Goal: Information Seeking & Learning: Learn about a topic

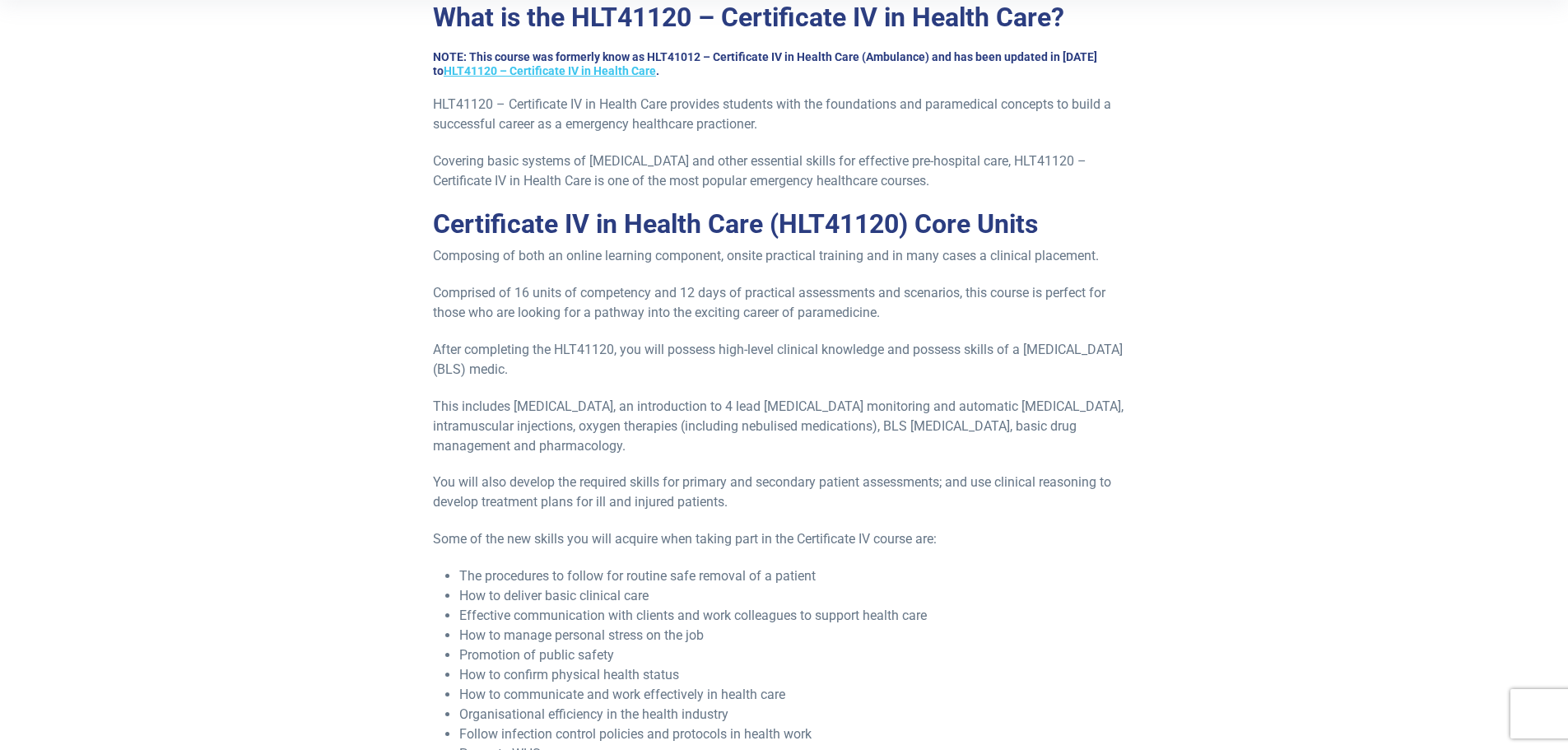
scroll to position [494, 0]
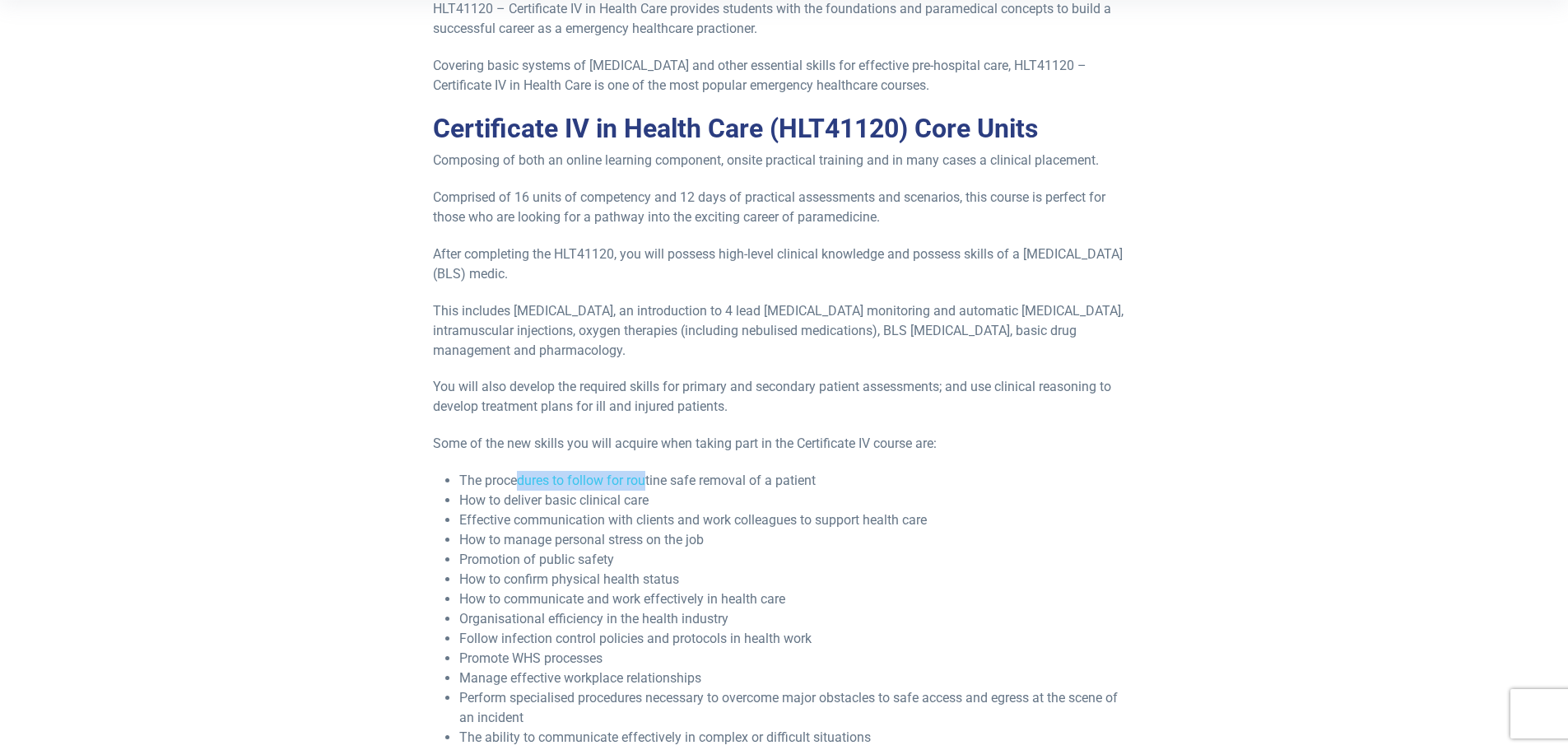
drag, startPoint x: 517, startPoint y: 481, endPoint x: 647, endPoint y: 476, distance: 130.1
click at [647, 476] on li "The procedures to follow for routine safe removal of a patient" at bounding box center [797, 480] width 676 height 20
click at [755, 281] on p "After completing the HLT41120, you will possess high-level clinical knowledge a…" at bounding box center [784, 263] width 702 height 39
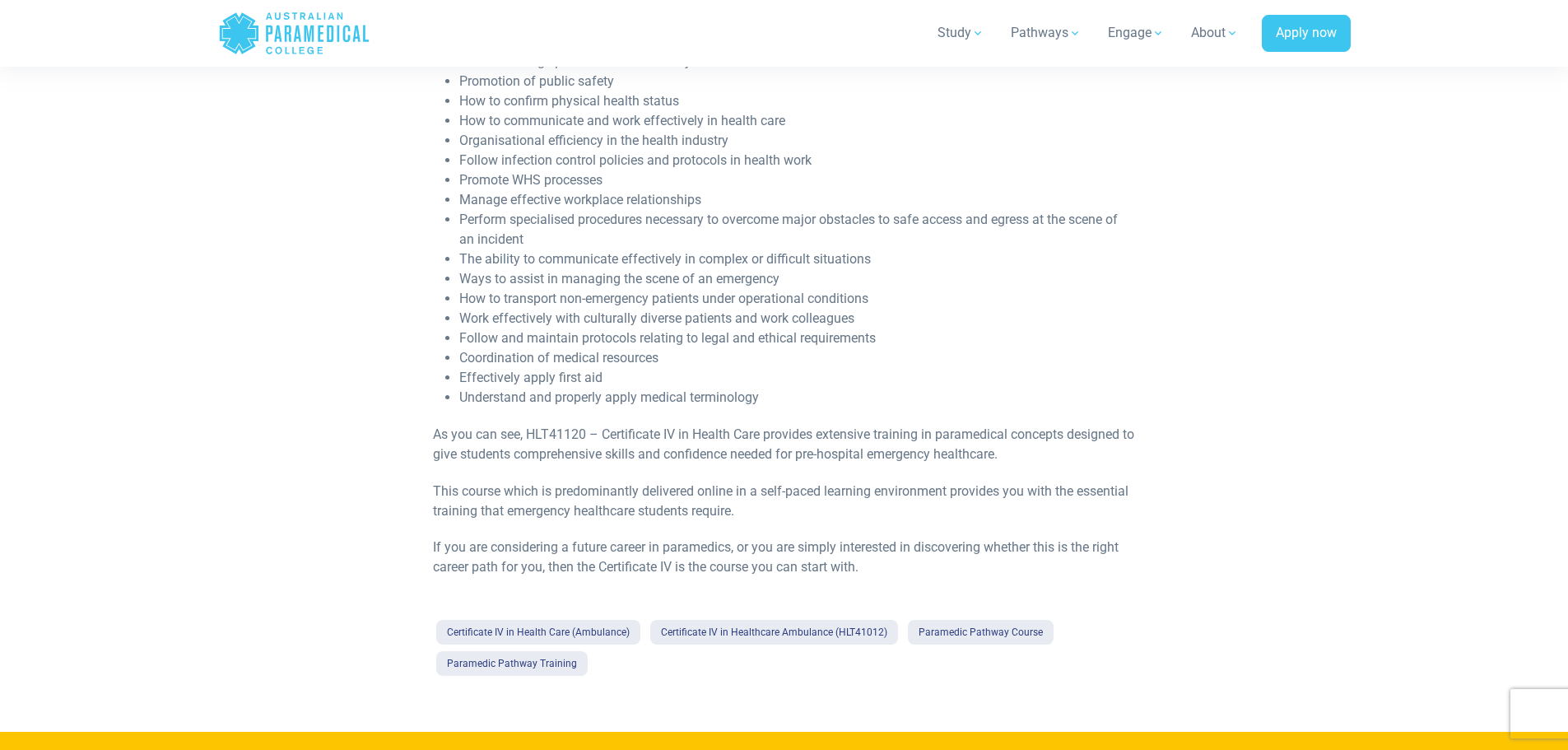
scroll to position [1069, 0]
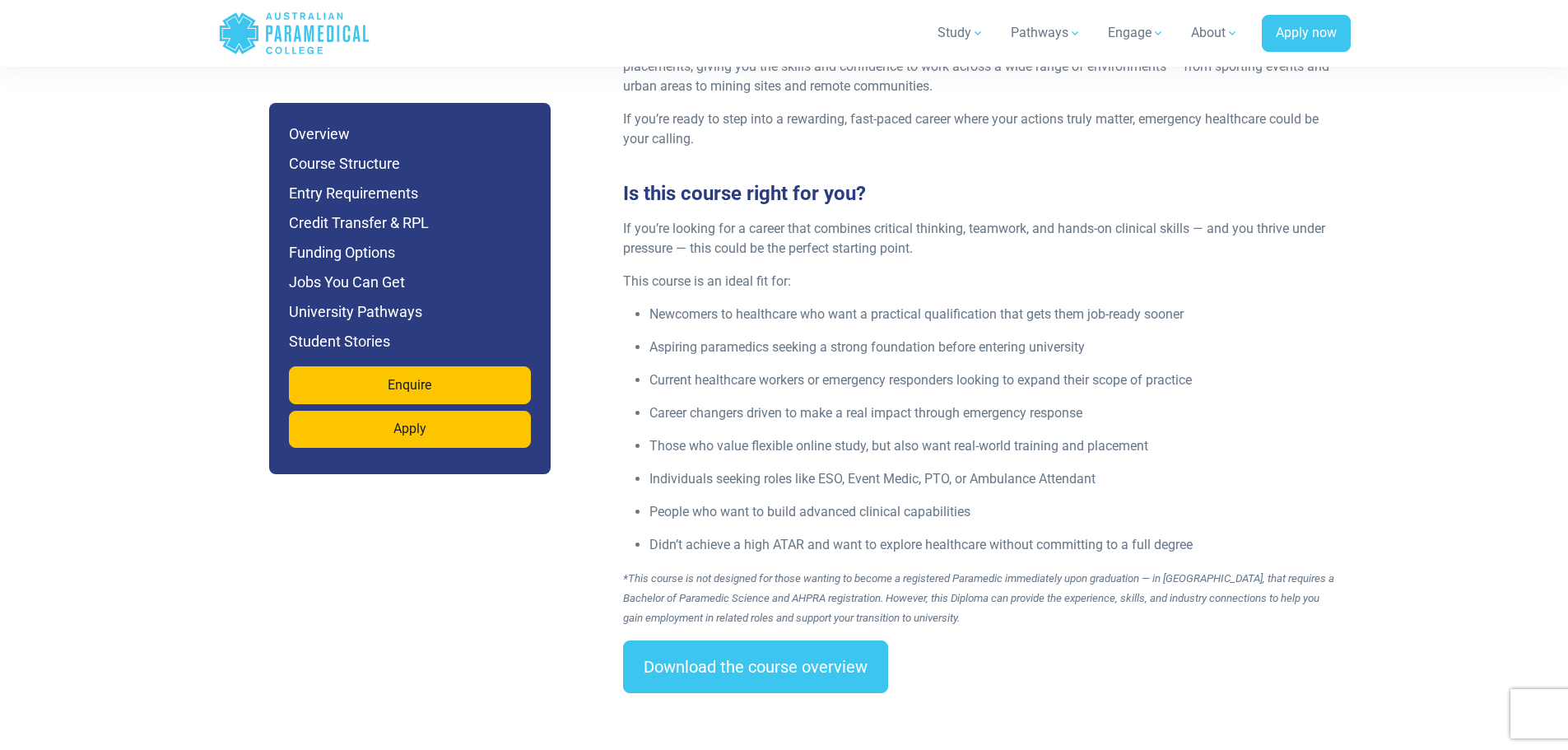
scroll to position [2139, 0]
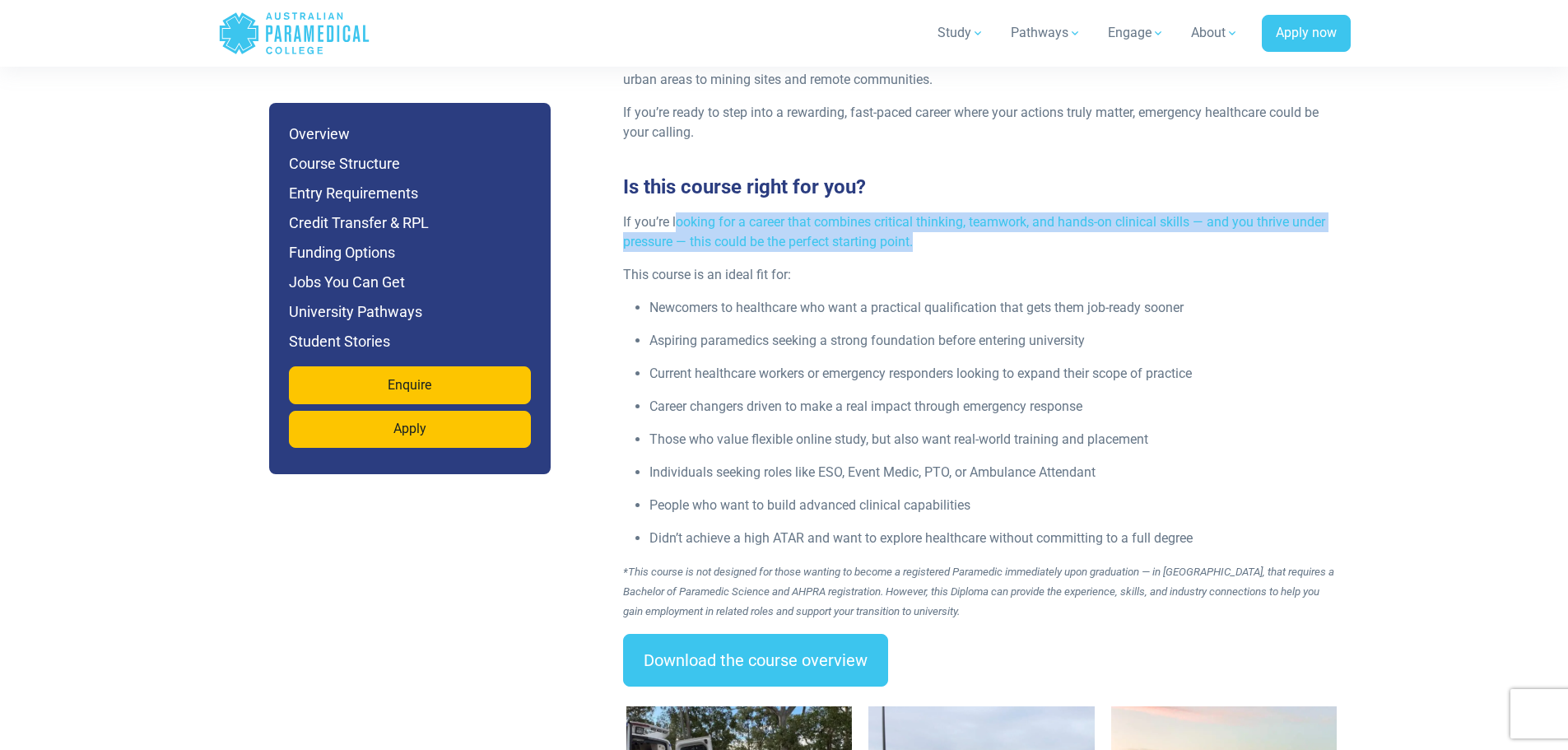
drag, startPoint x: 678, startPoint y: 184, endPoint x: 945, endPoint y: 210, distance: 268.3
click at [945, 213] on p "If you’re looking for a career that combines critical thinking, teamwork, and h…" at bounding box center [982, 232] width 718 height 39
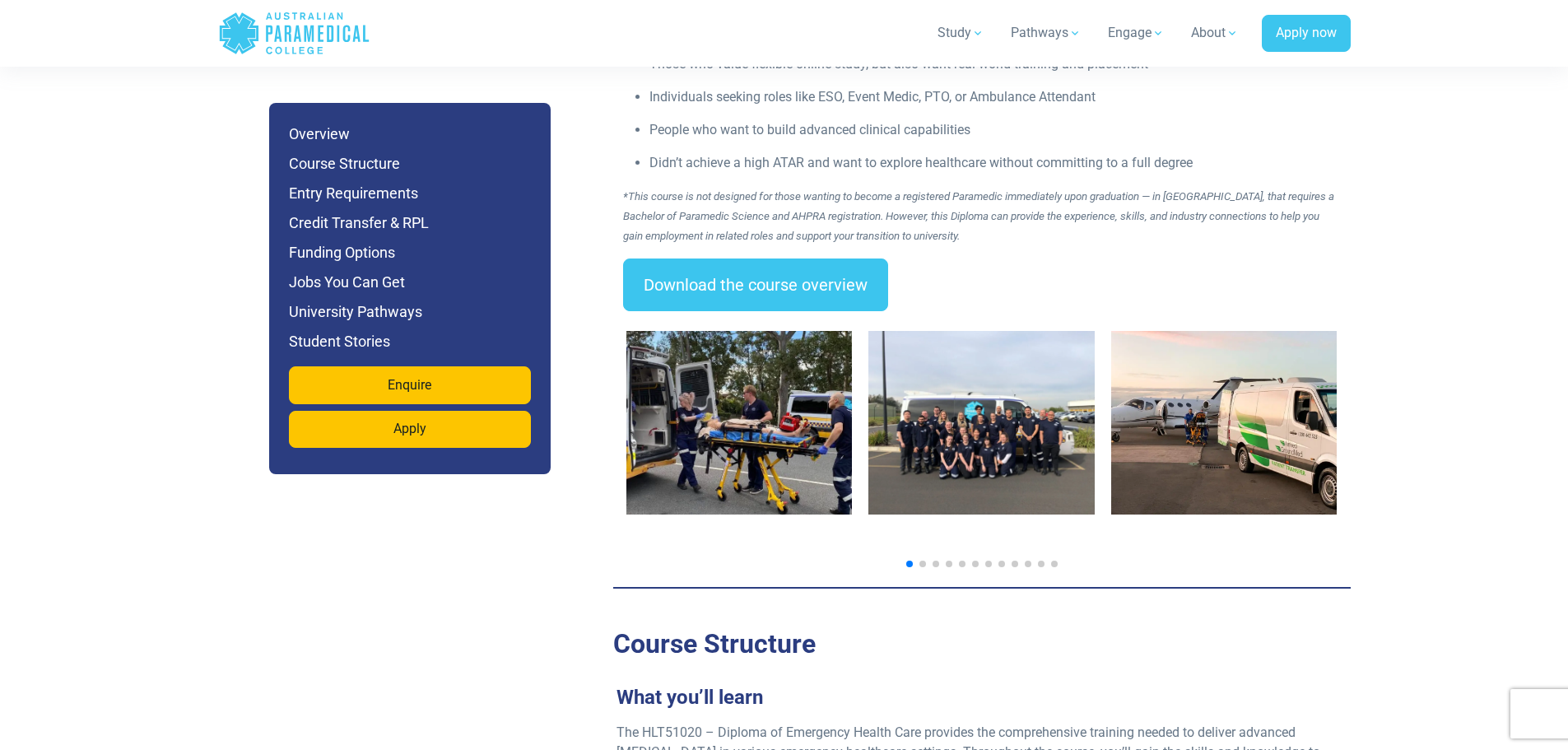
scroll to position [2551, 0]
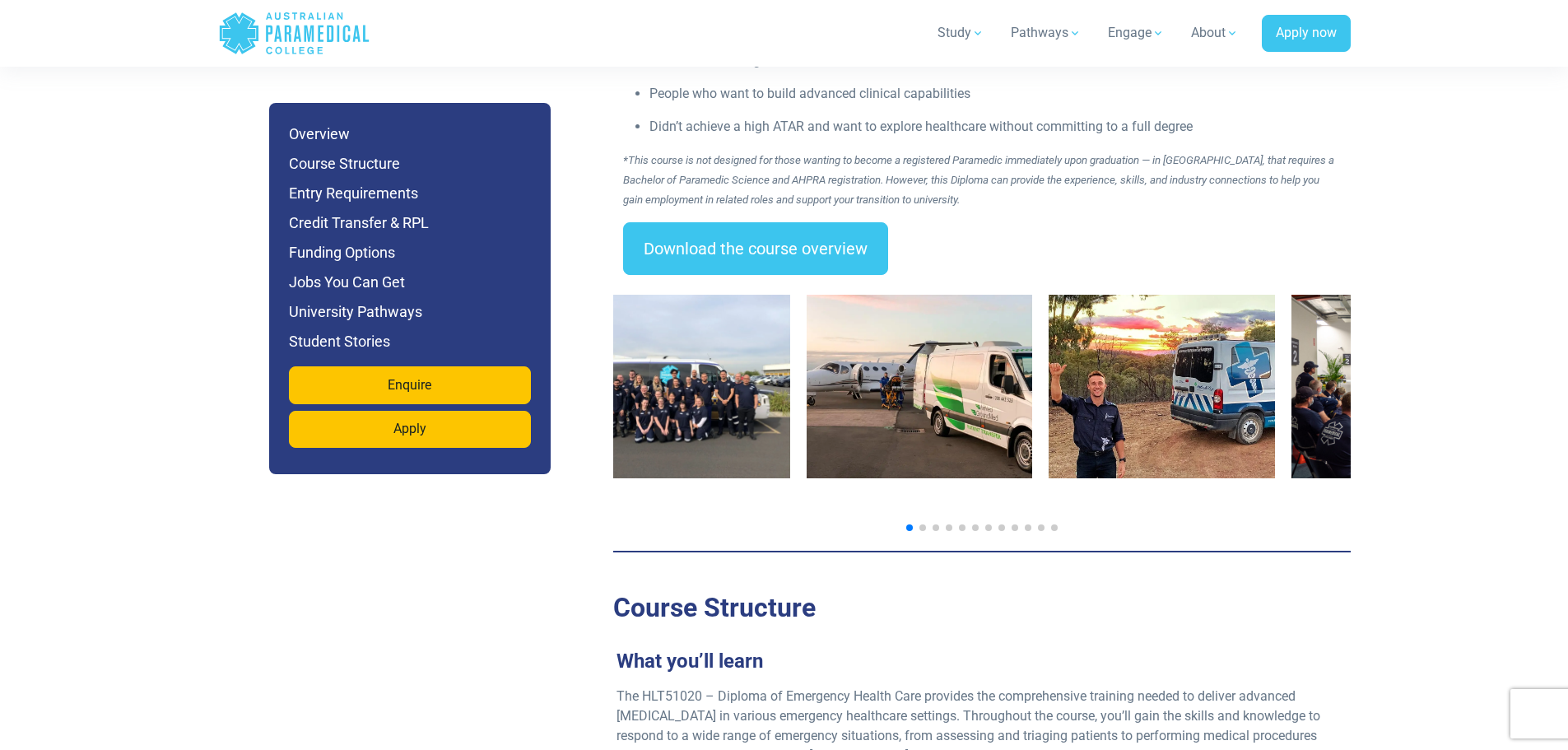
click at [729, 422] on img "2 / 14" at bounding box center [676, 386] width 226 height 184
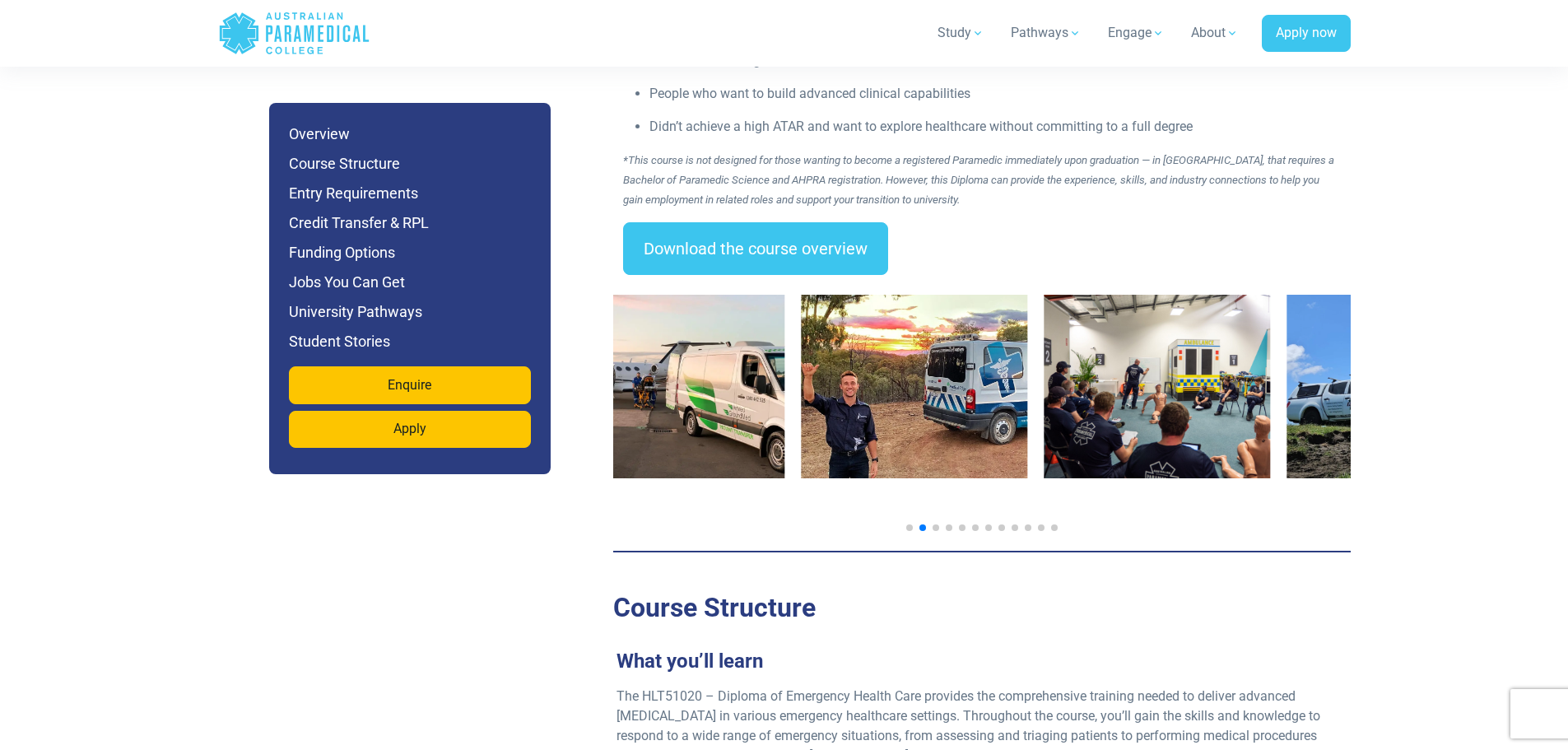
click at [894, 403] on img "4 / 14" at bounding box center [914, 386] width 226 height 184
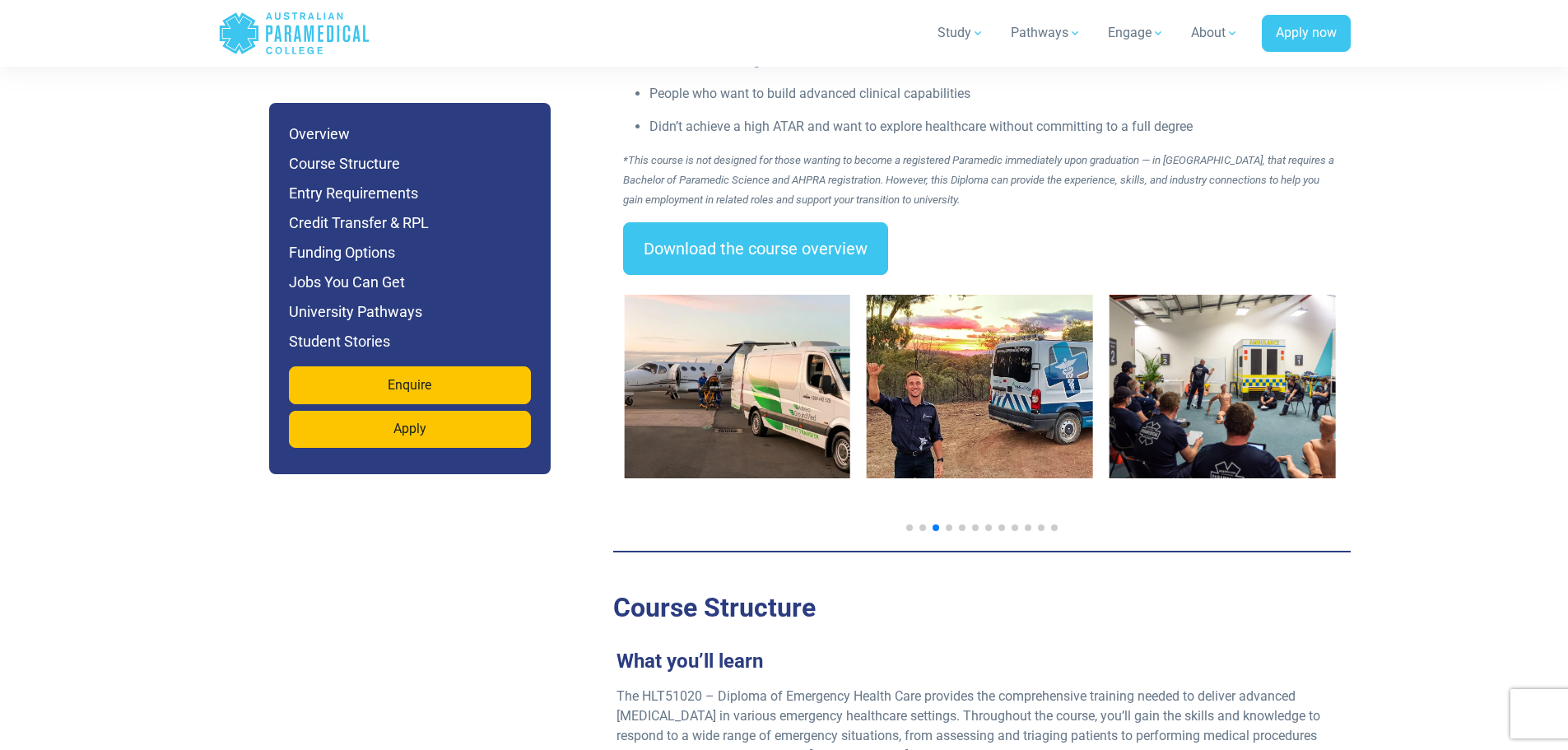
click at [850, 393] on div at bounding box center [495, 399] width 711 height 210
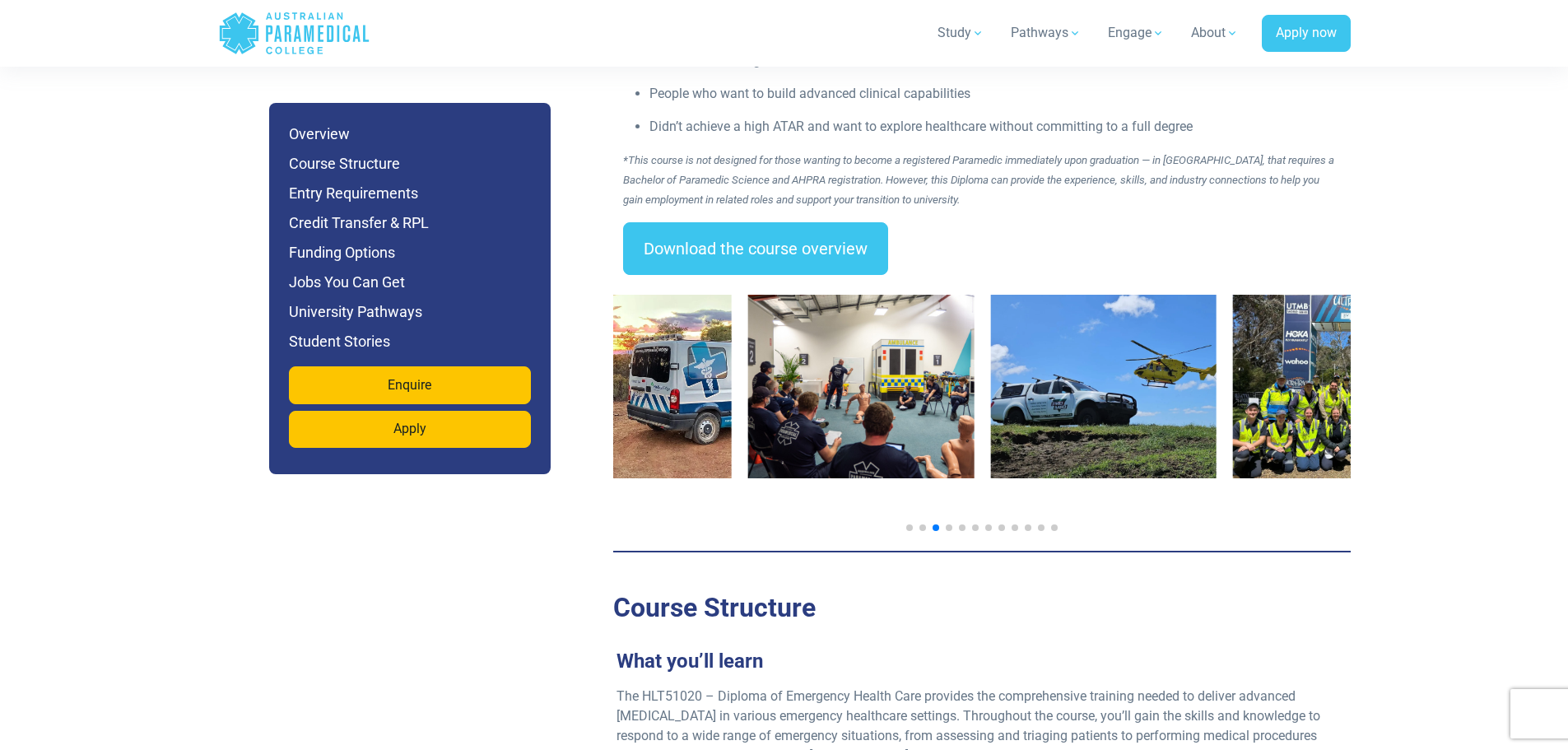
click at [768, 380] on img "5 / 14" at bounding box center [861, 386] width 226 height 184
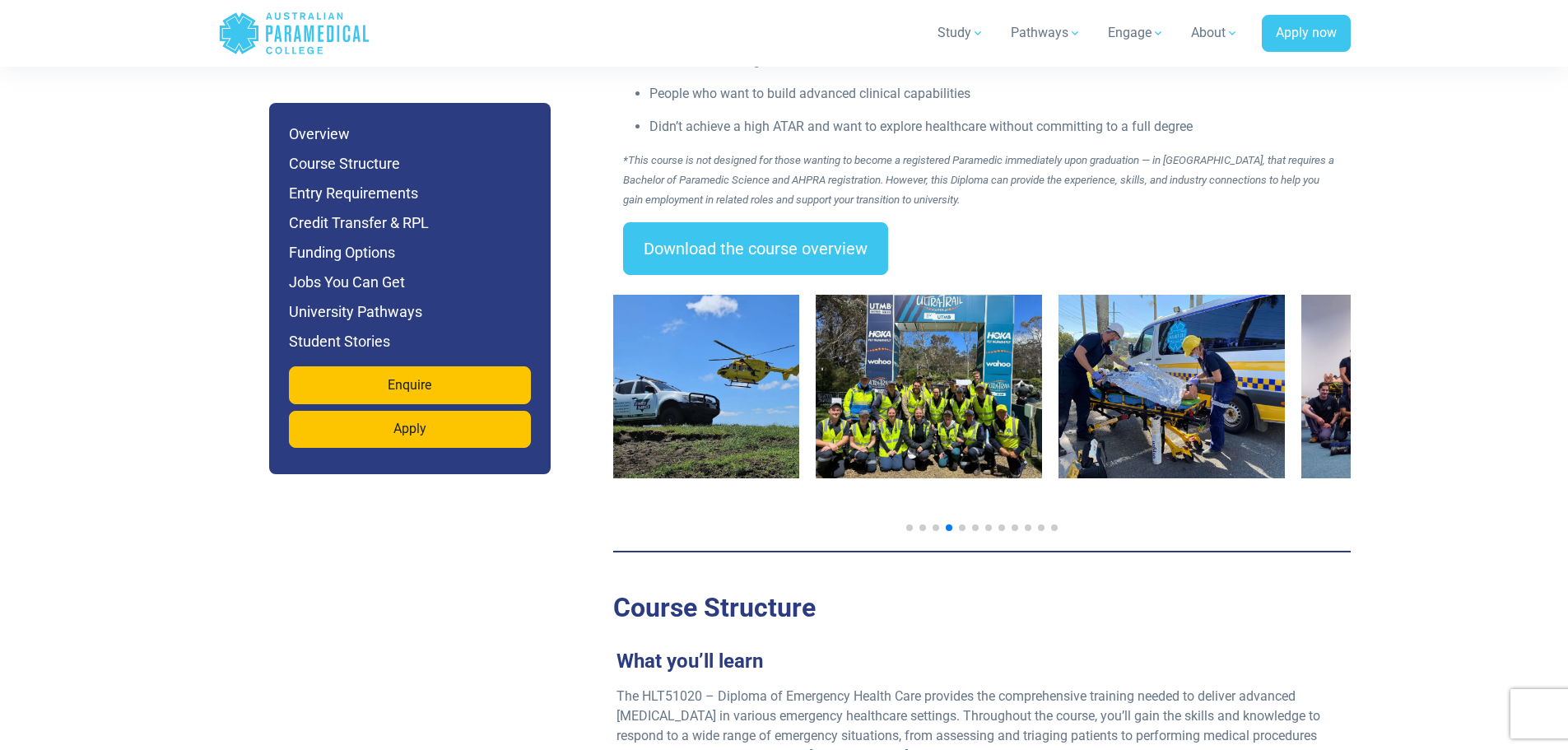
click at [709, 382] on img "6 / 14" at bounding box center [686, 386] width 226 height 184
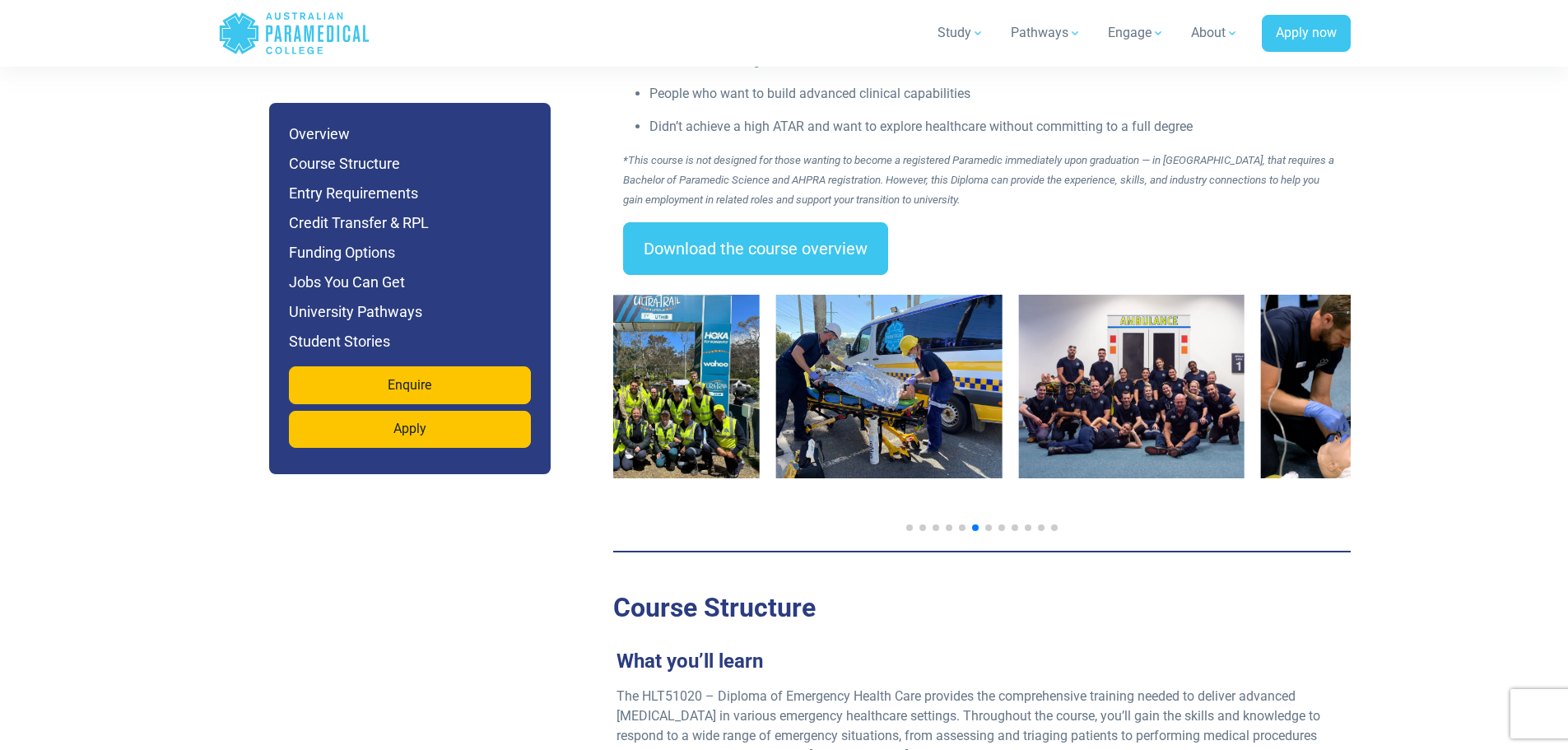
click at [845, 363] on img "8 / 14" at bounding box center [888, 386] width 226 height 184
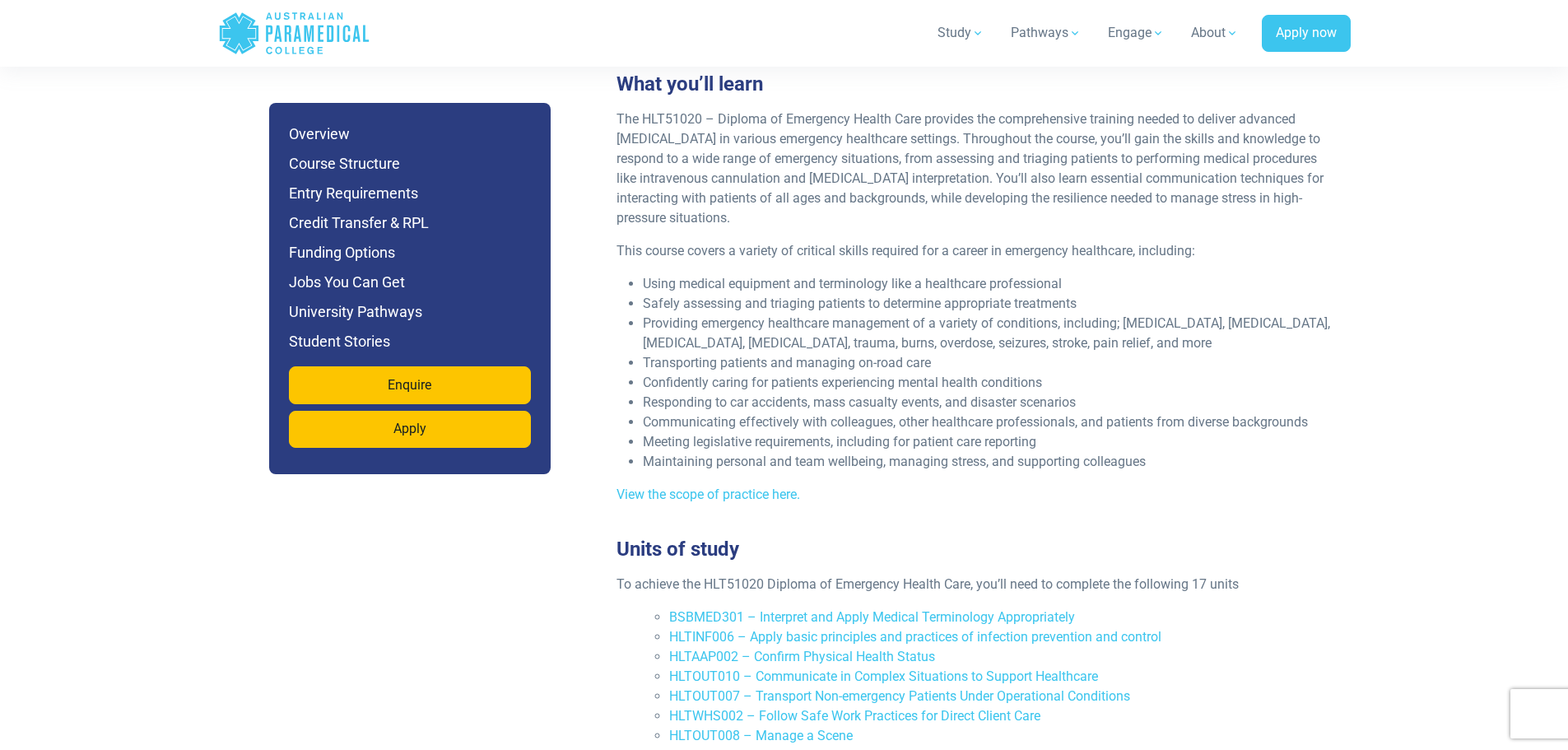
scroll to position [3127, 0]
drag, startPoint x: 1127, startPoint y: 266, endPoint x: 1203, endPoint y: 264, distance: 76.0
click at [1201, 314] on li "Providing emergency healthcare management of a variety of conditions, including…" at bounding box center [988, 334] width 691 height 39
drag, startPoint x: 1212, startPoint y: 259, endPoint x: 1262, endPoint y: 260, distance: 50.0
click at [1262, 314] on li "Providing emergency healthcare management of a variety of conditions, including…" at bounding box center [988, 334] width 691 height 39
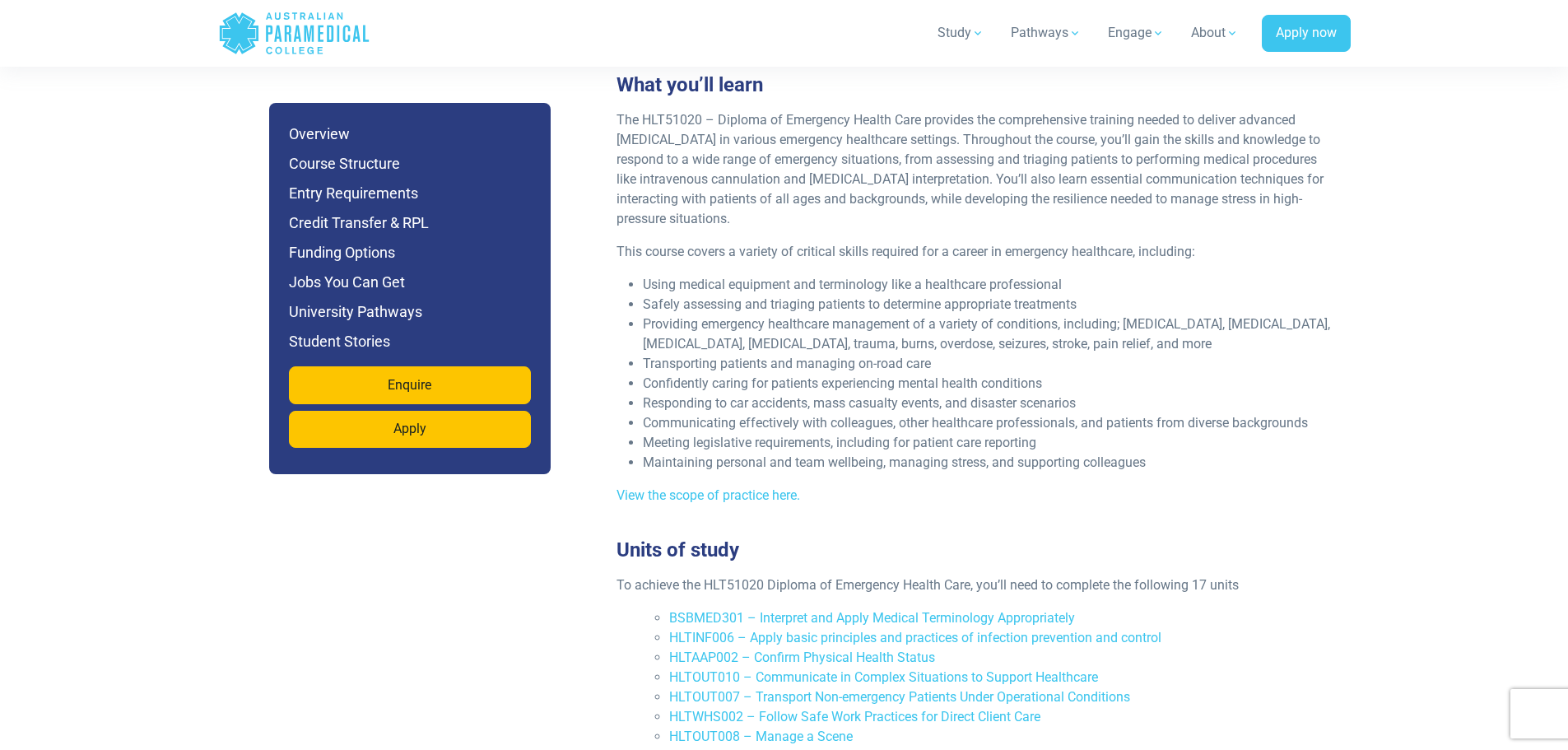
click at [1307, 314] on li "Providing emergency healthcare management of a variety of conditions, including…" at bounding box center [988, 334] width 691 height 39
drag, startPoint x: 709, startPoint y: 283, endPoint x: 747, endPoint y: 282, distance: 38.0
click at [747, 314] on li "Providing emergency healthcare management of a variety of conditions, including…" at bounding box center [988, 334] width 691 height 39
drag, startPoint x: 758, startPoint y: 281, endPoint x: 789, endPoint y: 281, distance: 31.0
click at [789, 314] on li "Providing emergency healthcare management of a variety of conditions, including…" at bounding box center [988, 334] width 691 height 39
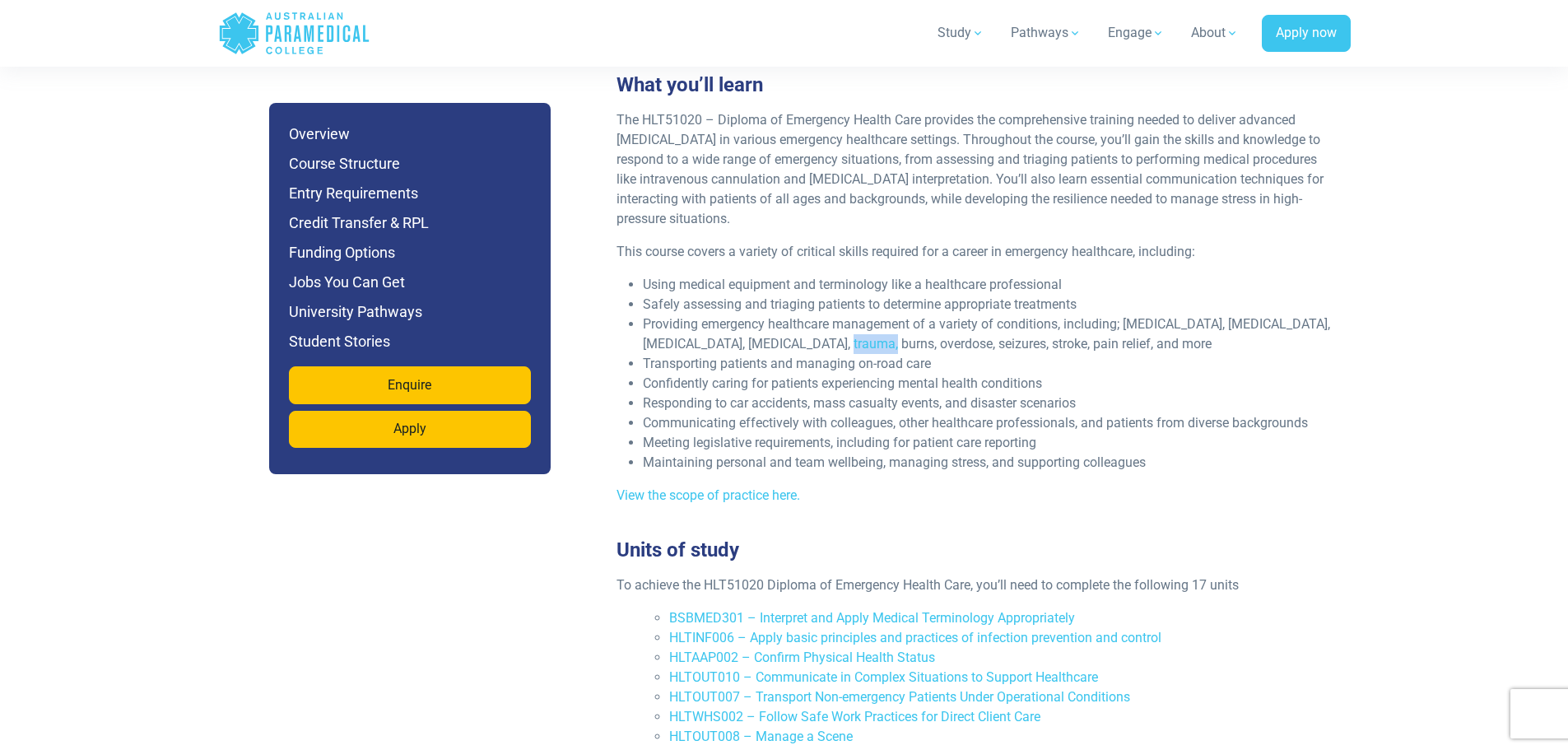
drag, startPoint x: 798, startPoint y: 280, endPoint x: 845, endPoint y: 280, distance: 47.0
click at [845, 314] on li "Providing emergency healthcare management of a variety of conditions, including…" at bounding box center [988, 334] width 691 height 39
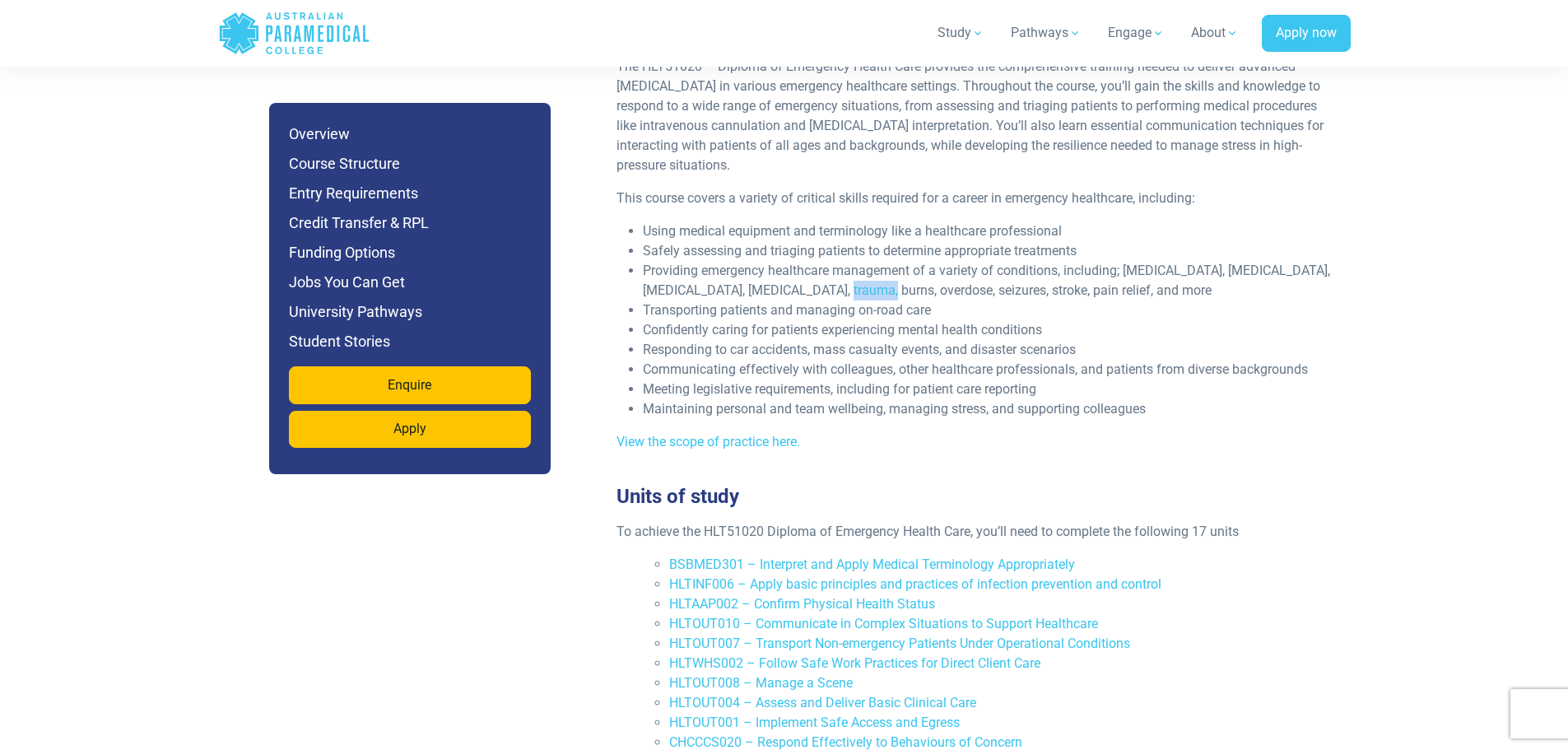
scroll to position [3209, 0]
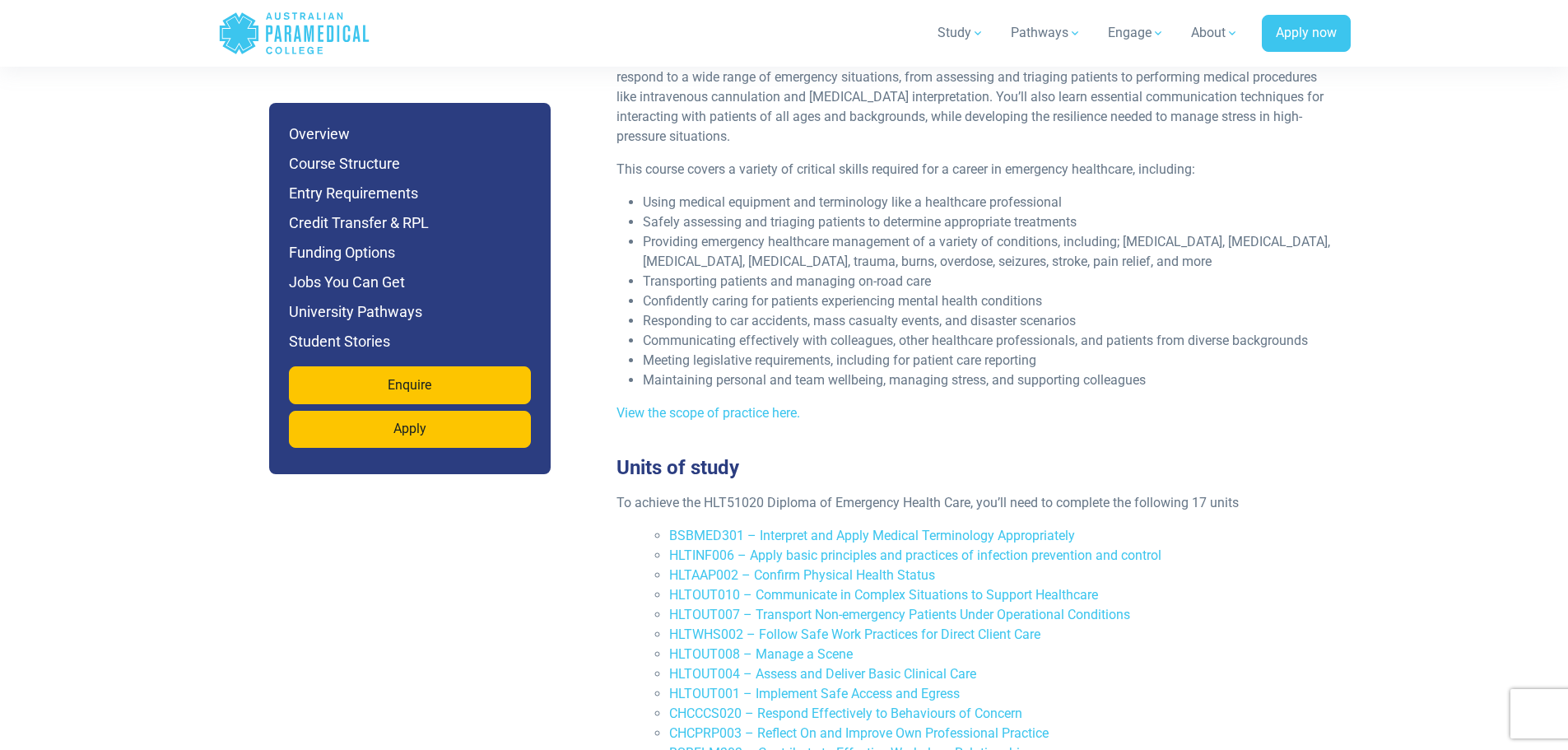
click at [742, 293] on span "Confidently caring for patients experiencing mental health conditions" at bounding box center [842, 300] width 399 height 15
drag, startPoint x: 659, startPoint y: 301, endPoint x: 1069, endPoint y: 299, distance: 410.0
click at [1069, 351] on li "Meeting legislative requirements, including for patient care reporting" at bounding box center [988, 360] width 691 height 20
drag, startPoint x: 774, startPoint y: 333, endPoint x: 759, endPoint y: 332, distance: 15.0
click at [772, 333] on div "The HLT51020 – Diploma of Emergency Health Care provides the comprehensive trai…" at bounding box center [975, 232] width 738 height 408
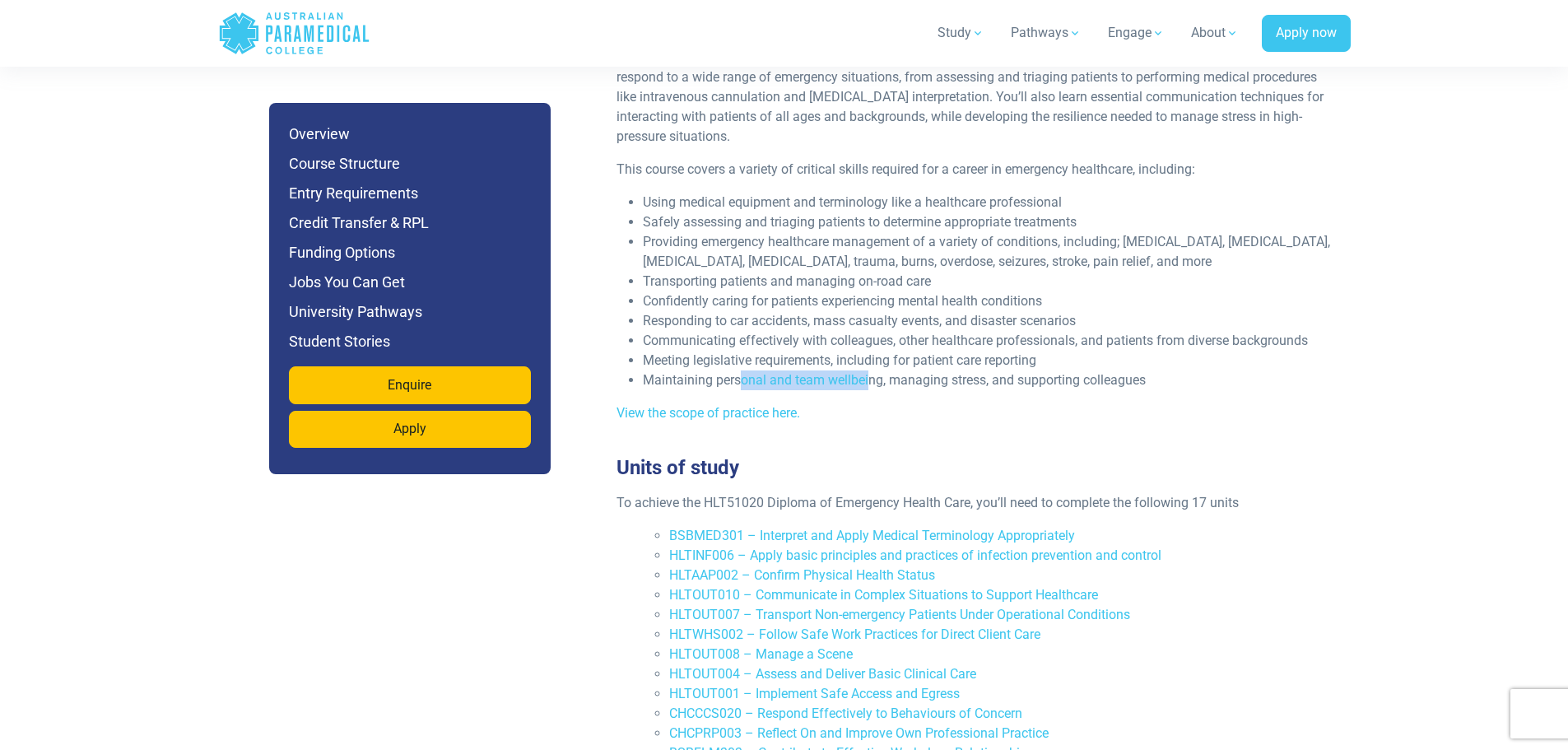
drag, startPoint x: 743, startPoint y: 322, endPoint x: 868, endPoint y: 317, distance: 125.1
click at [868, 371] on li "Maintaining personal and team wellbeing, managing stress, and supporting collea…" at bounding box center [988, 380] width 691 height 20
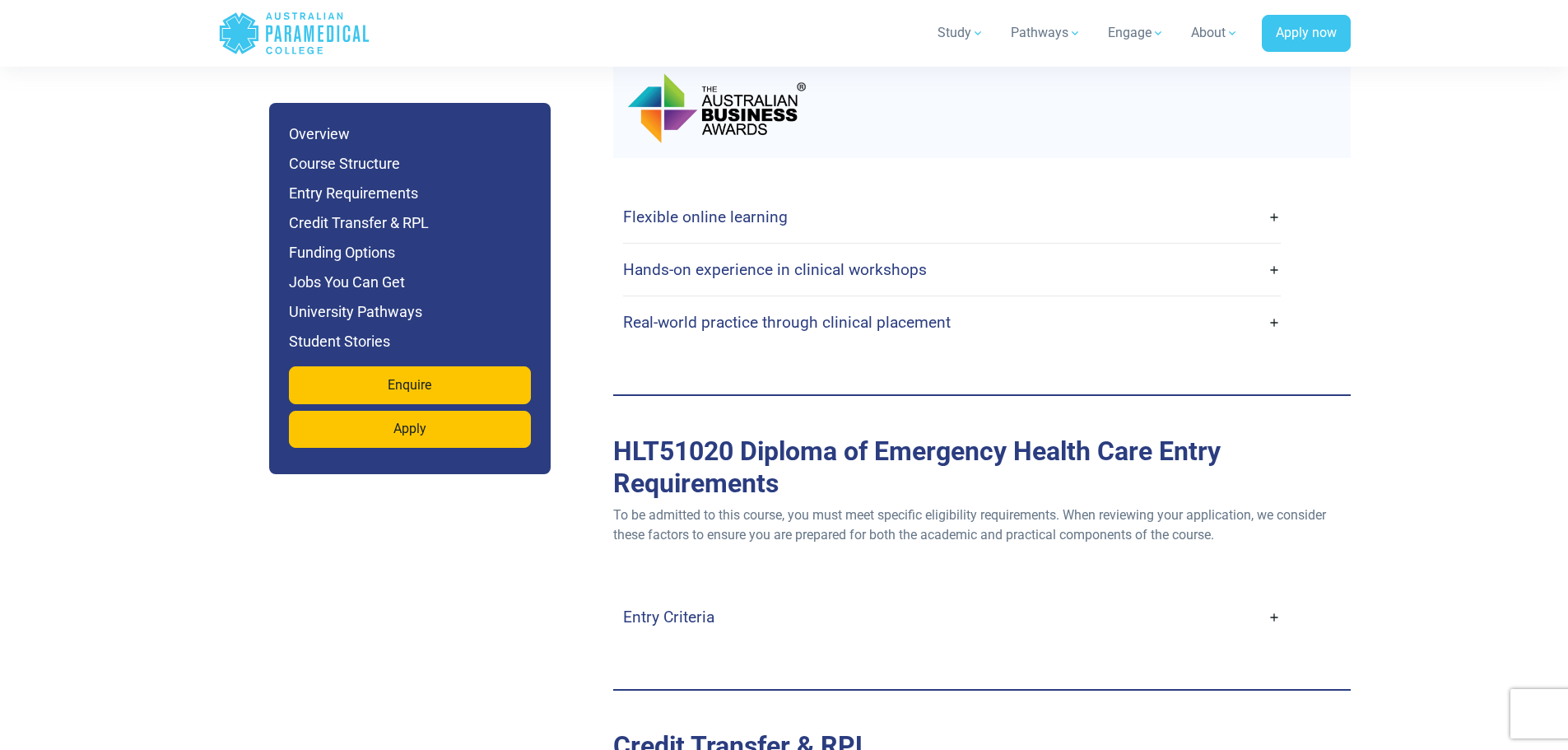
scroll to position [4196, 0]
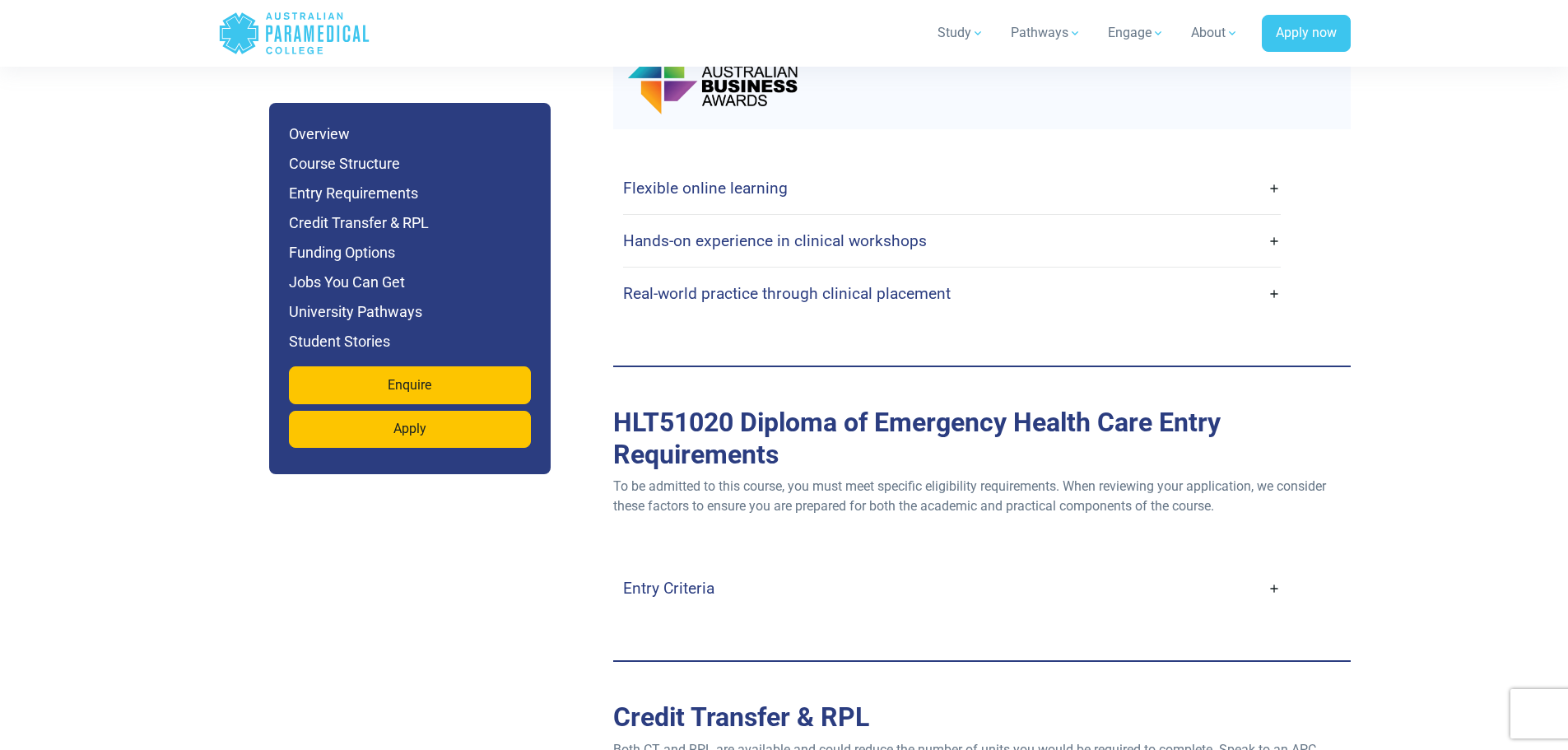
click at [672, 578] on h4 "Entry Criteria" at bounding box center [669, 588] width 92 height 19
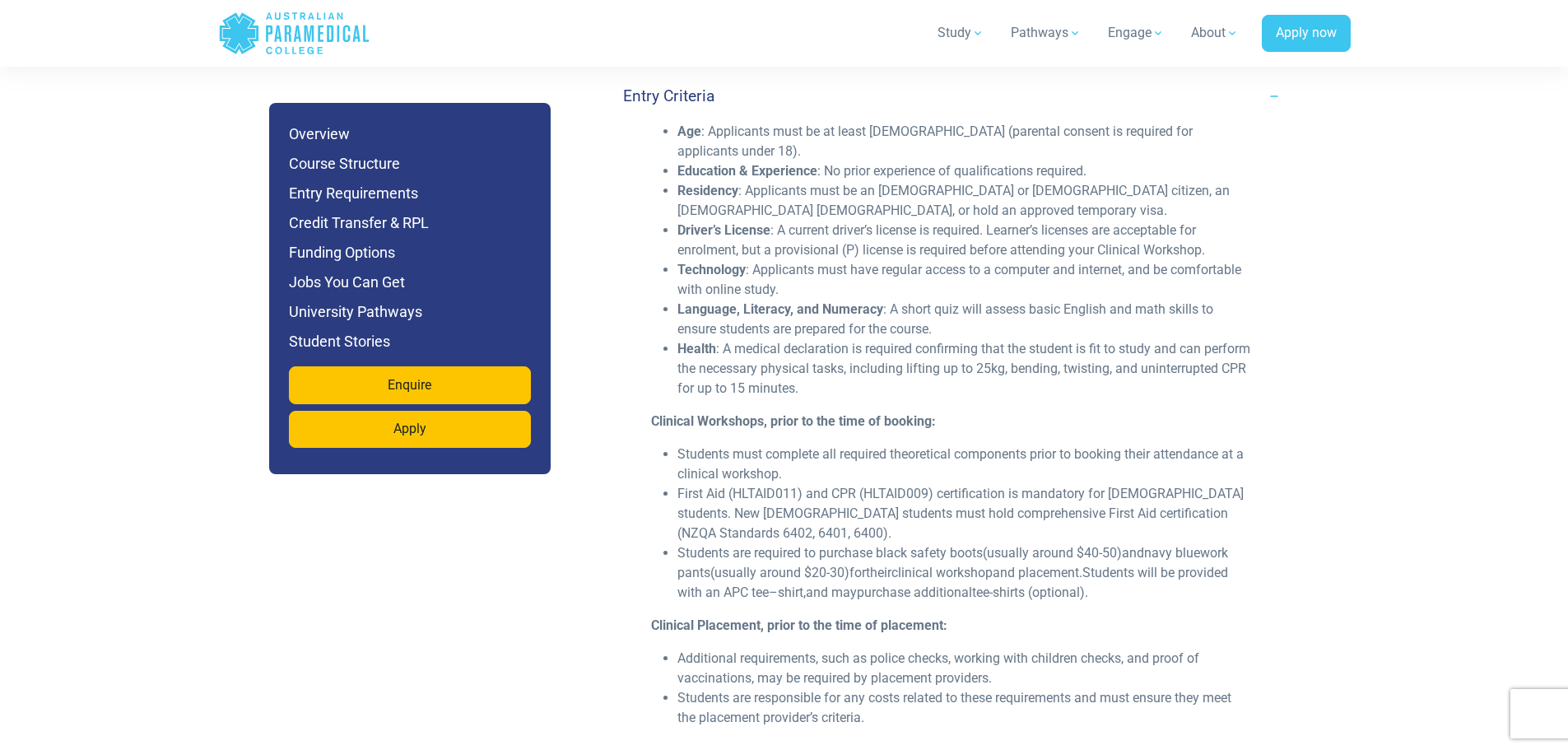
scroll to position [4691, 0]
drag, startPoint x: 919, startPoint y: 491, endPoint x: 984, endPoint y: 491, distance: 65.0
click at [983, 543] on span "black safety boots" at bounding box center [929, 551] width 107 height 15
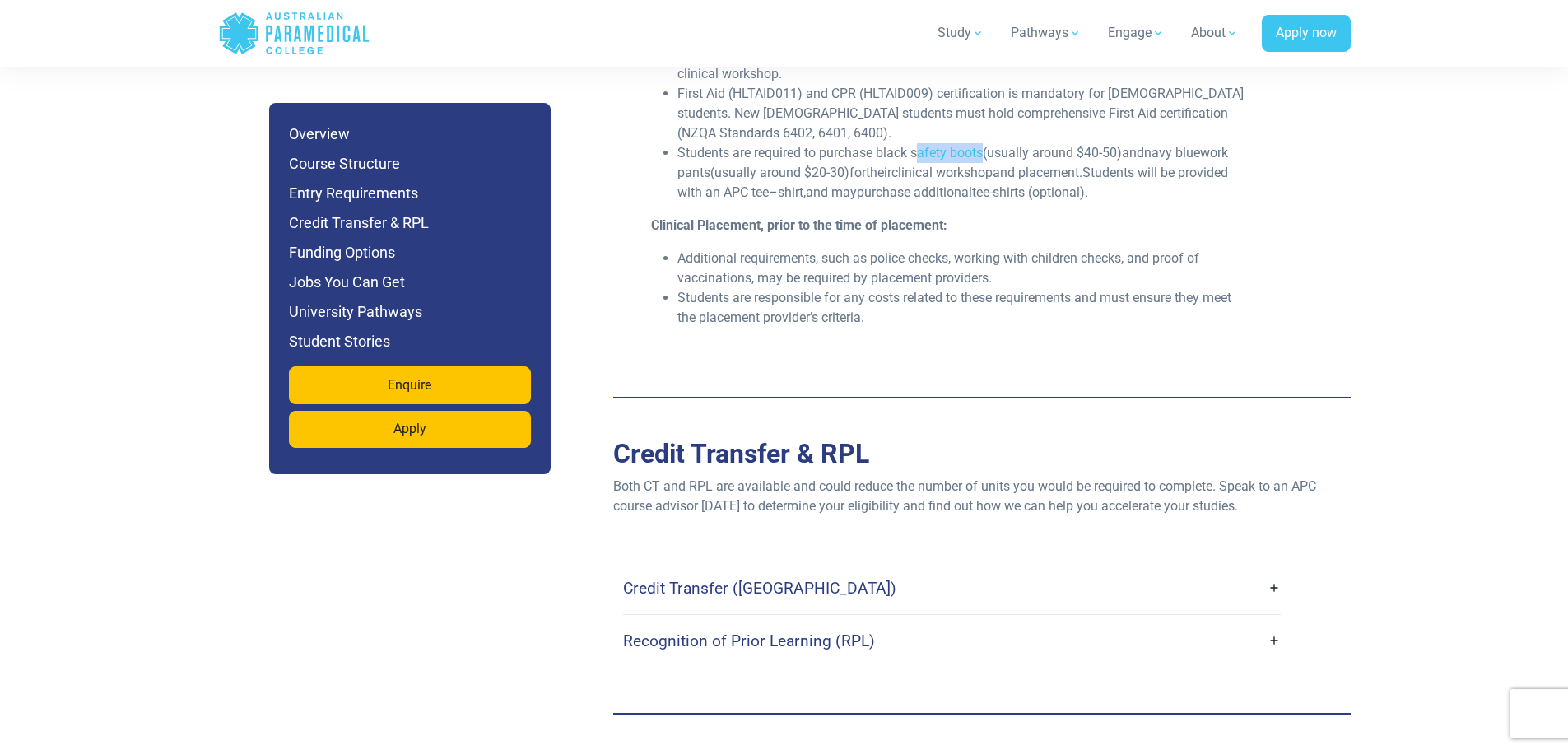
scroll to position [5184, 0]
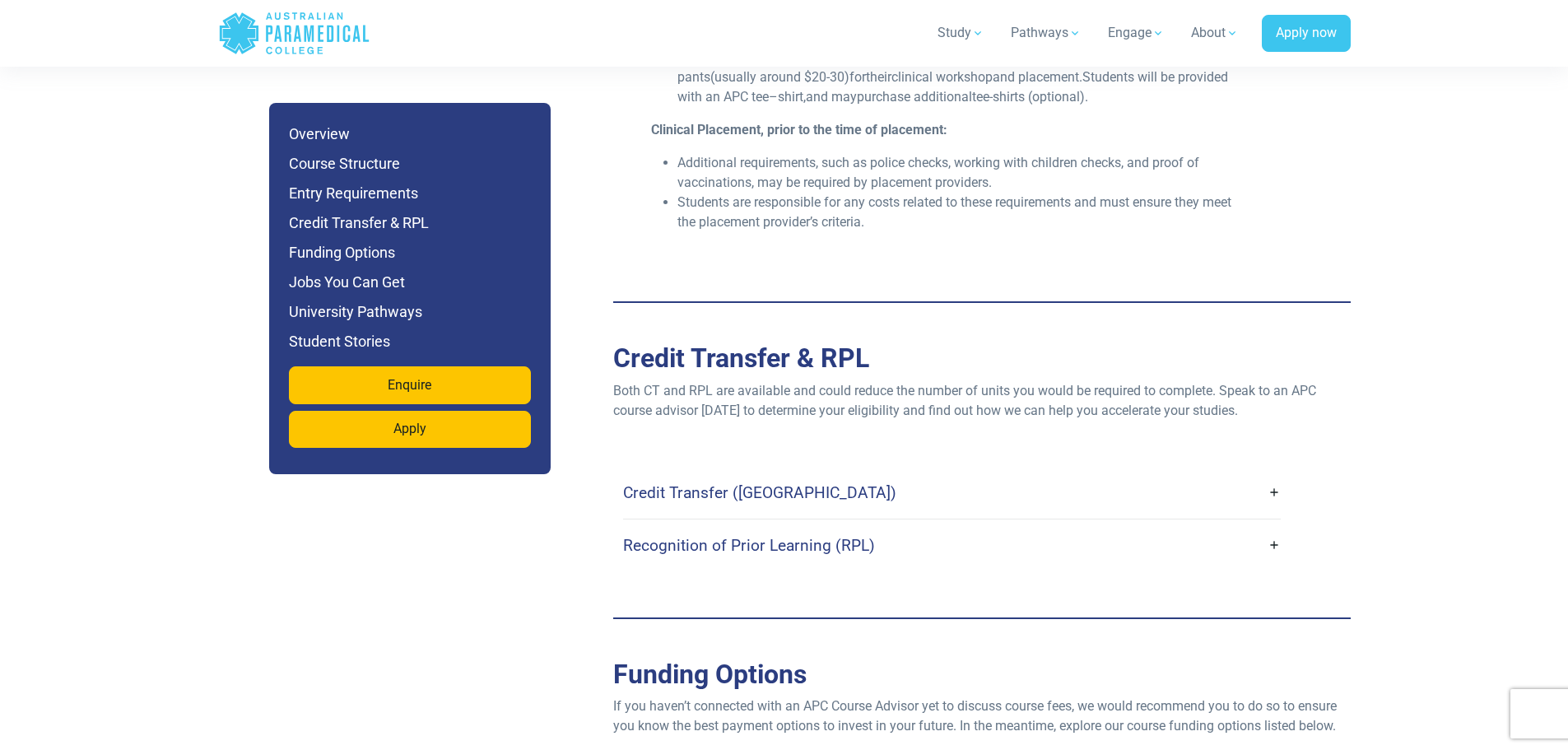
click at [718, 483] on h4 "Credit Transfer ([GEOGRAPHIC_DATA])" at bounding box center [760, 493] width 274 height 19
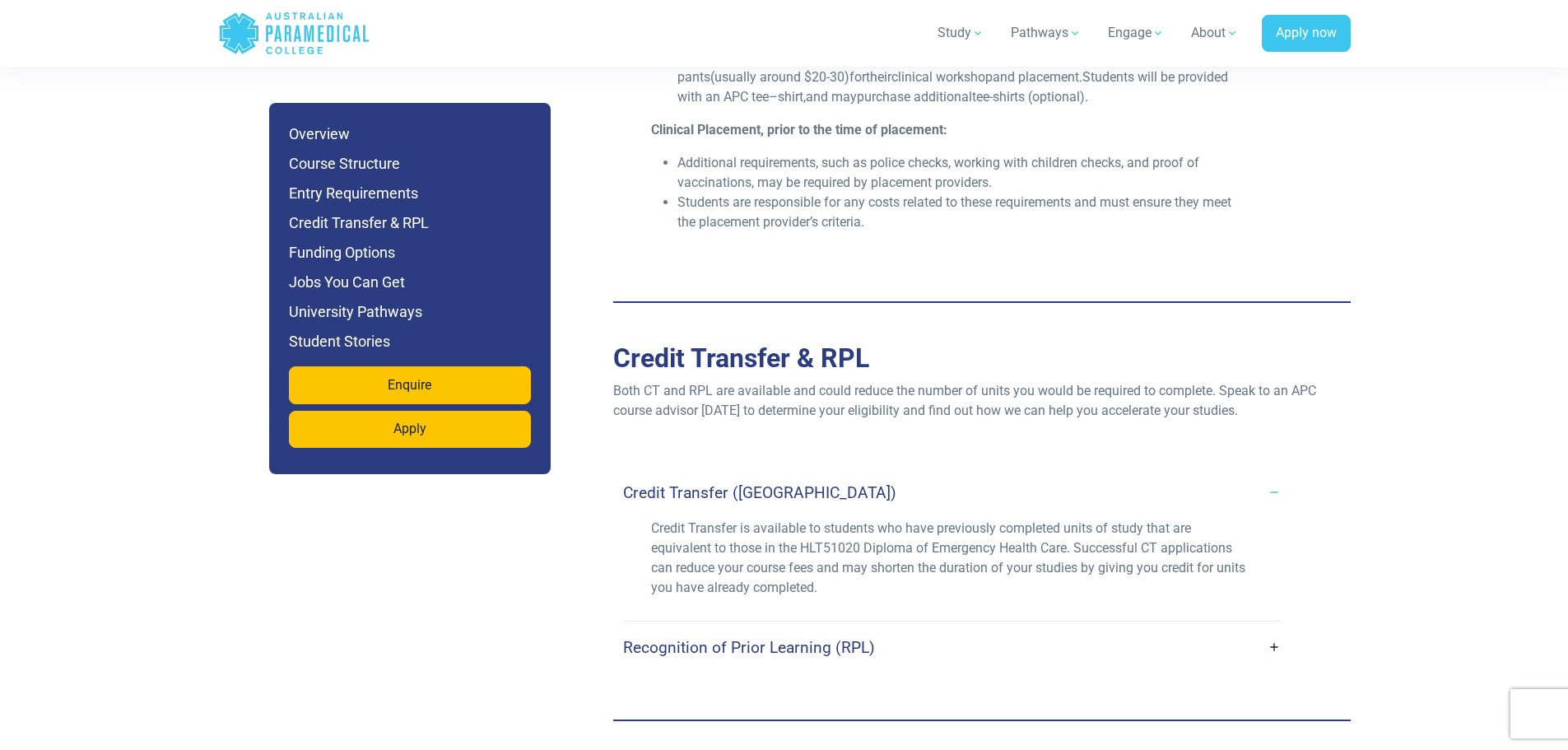
click at [740, 638] on h4 "Recognition of Prior Learning (RPL)" at bounding box center [749, 647] width 252 height 19
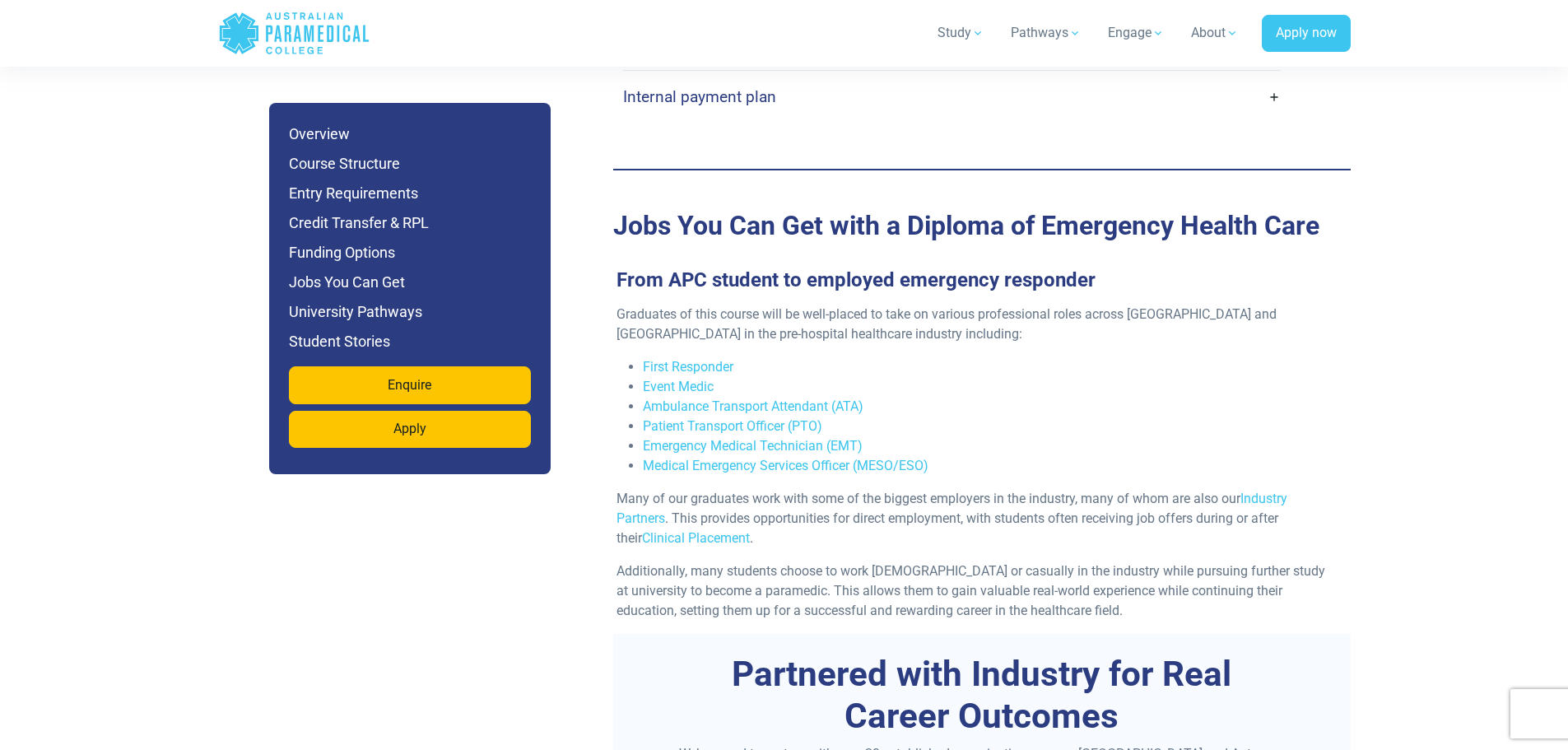
scroll to position [6253, 0]
